Goal: Transaction & Acquisition: Purchase product/service

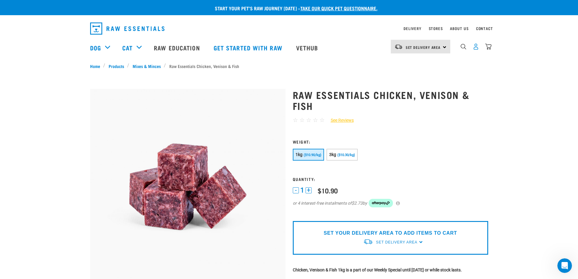
click at [475, 48] on img "dropdown navigation" at bounding box center [475, 46] width 6 height 6
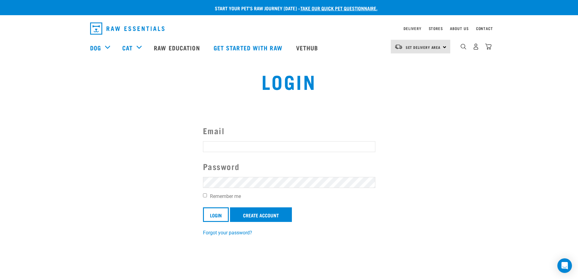
type input "mariardow@gmail.com"
click at [205, 196] on input "Remember me" at bounding box center [205, 195] width 4 height 4
checkbox input "true"
click at [215, 213] on input "Login" at bounding box center [216, 214] width 26 height 15
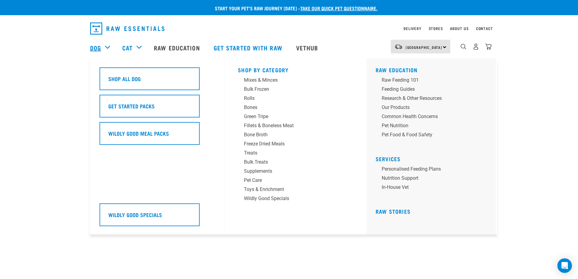
click at [96, 46] on link "Dog" at bounding box center [95, 47] width 11 height 9
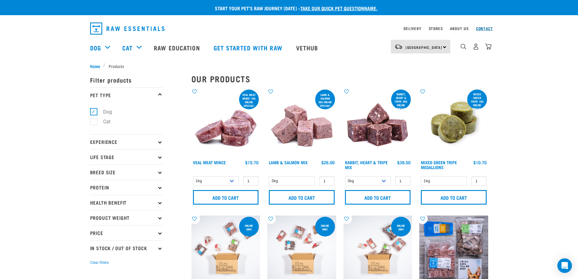
click at [479, 27] on link "Contact" at bounding box center [484, 28] width 17 height 2
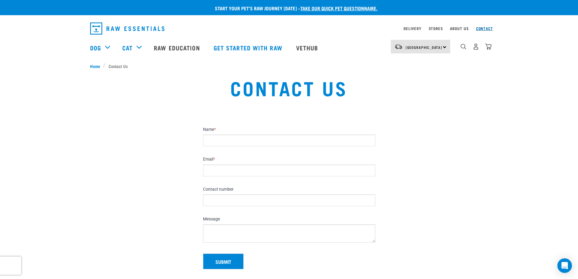
click at [484, 28] on link "Contact" at bounding box center [484, 28] width 17 height 2
click at [95, 66] on span "Home" at bounding box center [95, 66] width 10 height 6
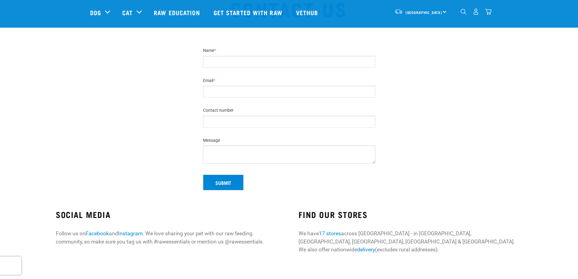
scroll to position [121, 0]
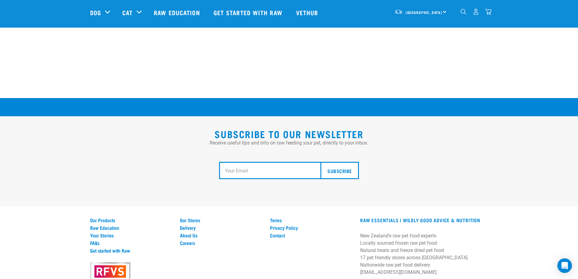
scroll to position [1117, 0]
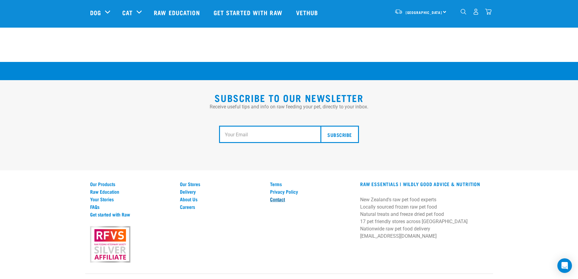
click at [279, 196] on link "Contact" at bounding box center [311, 198] width 83 height 5
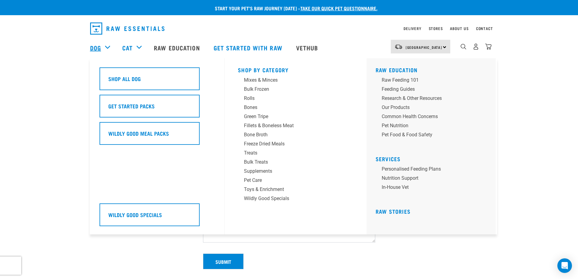
click at [97, 47] on link "Dog" at bounding box center [95, 47] width 11 height 9
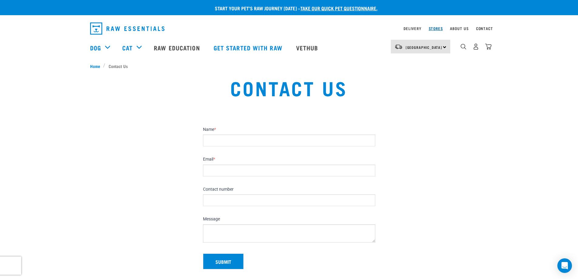
click at [434, 27] on link "Stores" at bounding box center [435, 28] width 14 height 2
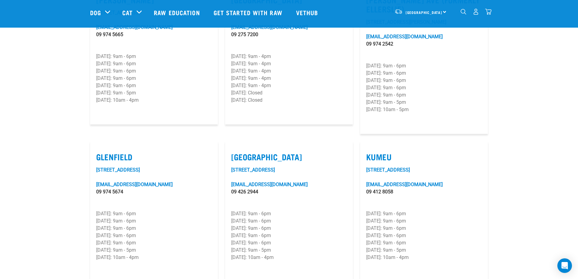
scroll to position [222, 0]
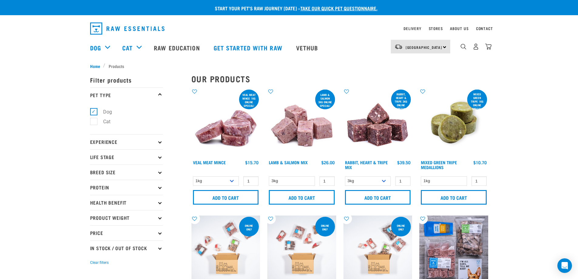
click at [373, 126] on img at bounding box center [377, 122] width 69 height 69
click at [379, 193] on input "Add to cart" at bounding box center [378, 197] width 66 height 15
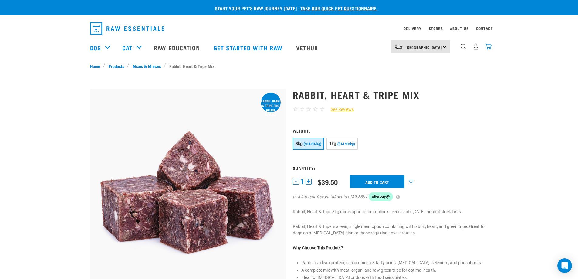
click at [489, 47] on img "dropdown navigation" at bounding box center [488, 46] width 6 height 6
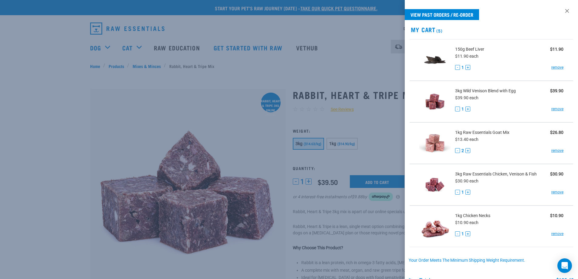
click at [562, 11] on link at bounding box center [567, 11] width 10 height 10
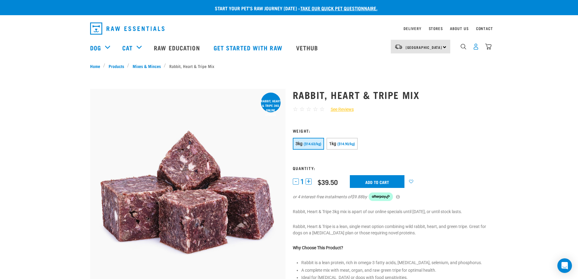
click at [476, 48] on img "dropdown navigation" at bounding box center [475, 46] width 6 height 6
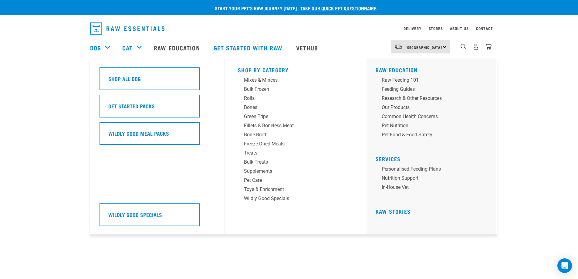
click at [94, 47] on link "Dog" at bounding box center [95, 47] width 11 height 9
click at [266, 80] on div "Mixes & Minces" at bounding box center [291, 79] width 95 height 7
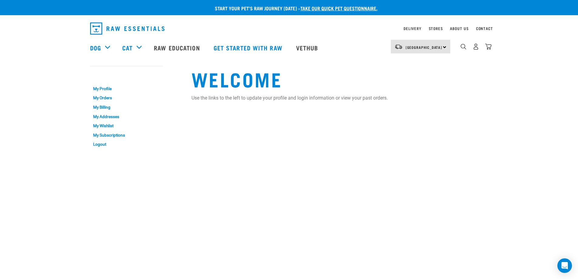
click at [536, 92] on div "Start your pet’s raw journey today – take our quick pet questionnaire. Delivery…" at bounding box center [289, 76] width 578 height 152
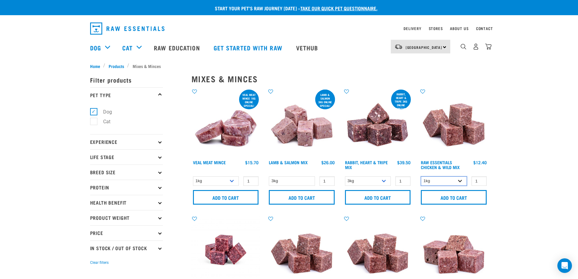
click at [440, 179] on select "1kg Bulk (20kg)" at bounding box center [443, 180] width 46 height 9
click at [375, 182] on select "3kg 1kg" at bounding box center [368, 180] width 46 height 9
click at [345, 176] on select "3kg 1kg" at bounding box center [368, 180] width 46 height 9
click at [379, 200] on input "Add to cart" at bounding box center [378, 197] width 66 height 15
click at [489, 48] on img "dropdown navigation" at bounding box center [488, 46] width 6 height 6
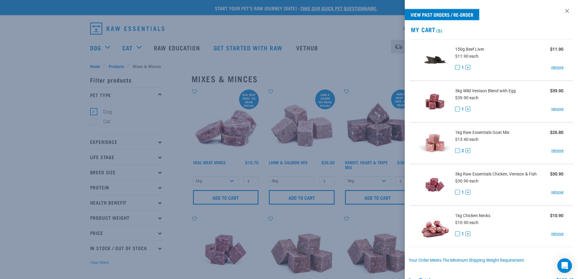
click at [468, 15] on link "View past orders / re-order" at bounding box center [441, 14] width 74 height 11
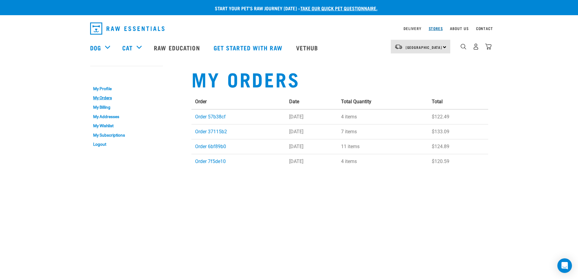
click at [438, 29] on link "Stores" at bounding box center [435, 28] width 14 height 2
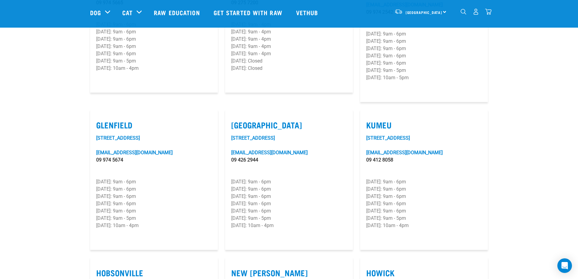
scroll to position [263, 0]
